Goal: Transaction & Acquisition: Purchase product/service

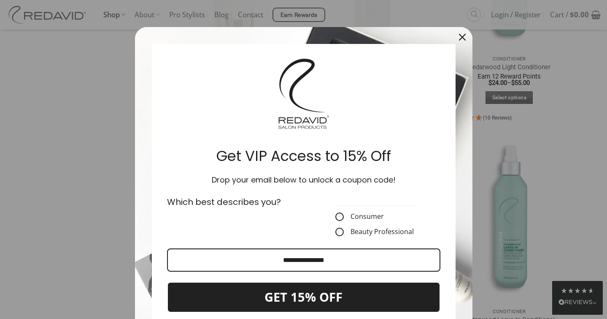
scroll to position [987, 0]
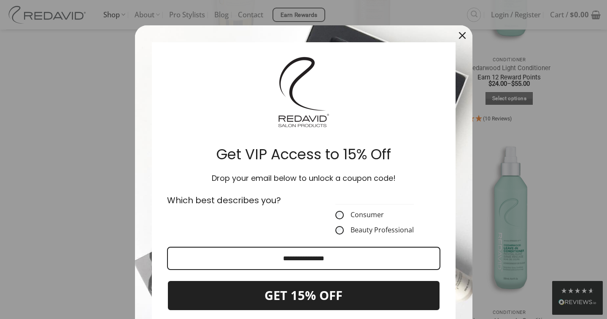
click at [465, 35] on icon "close icon" at bounding box center [462, 35] width 7 height 7
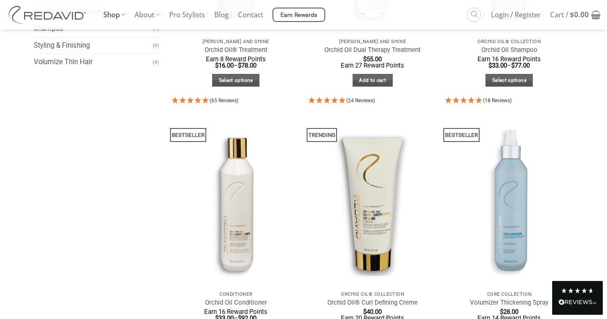
scroll to position [186, 0]
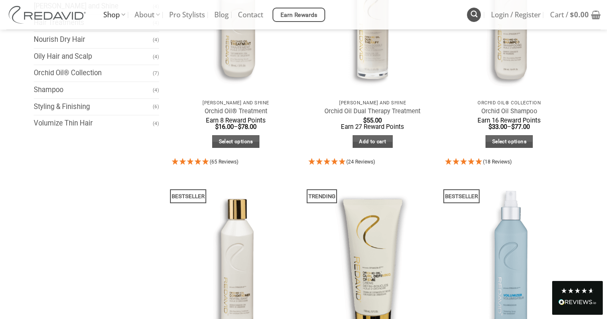
click at [477, 14] on link "Search" at bounding box center [474, 15] width 14 height 14
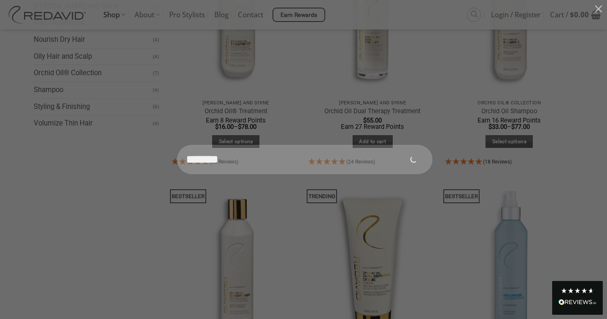
type input "*******"
click at [399, 145] on button "Submit" at bounding box center [414, 160] width 30 height 30
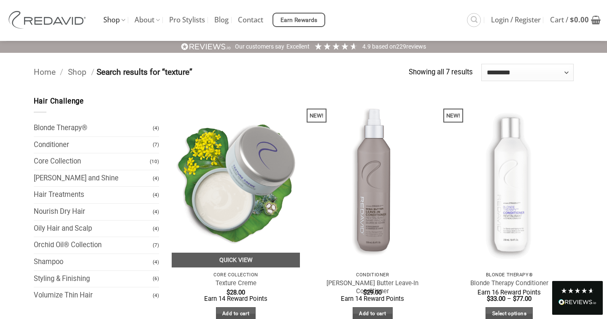
scroll to position [13, 0]
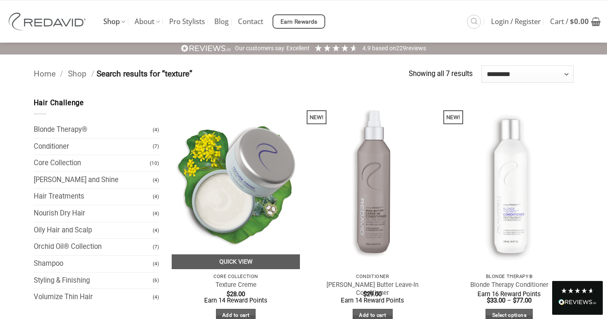
click at [253, 213] on img at bounding box center [236, 183] width 129 height 171
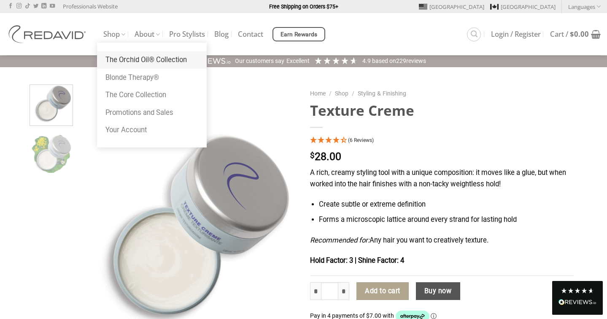
click at [136, 59] on link "The Orchid Oil® Collection" at bounding box center [152, 60] width 110 height 18
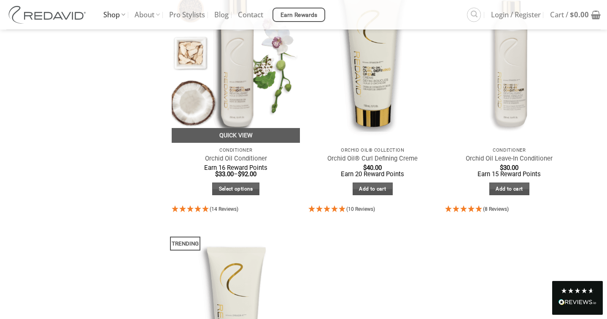
scroll to position [392, 0]
